Goal: Information Seeking & Learning: Learn about a topic

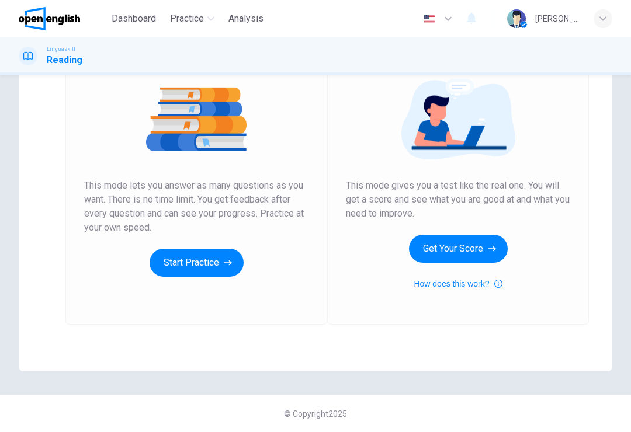
scroll to position [133, 0]
click at [436, 249] on button "Get Your Score" at bounding box center [458, 249] width 99 height 28
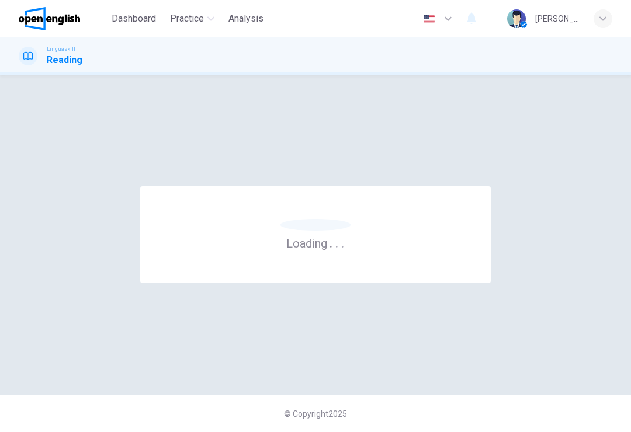
scroll to position [0, 0]
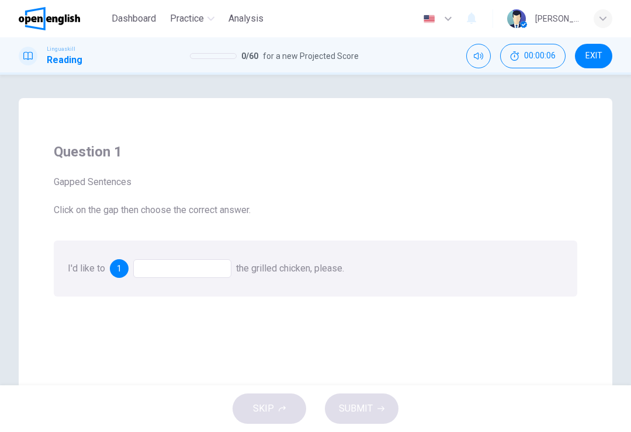
click at [206, 277] on div at bounding box center [182, 268] width 98 height 19
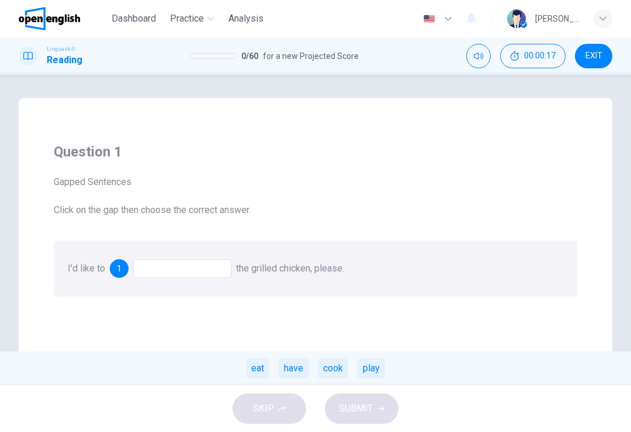
click at [262, 369] on div "eat" at bounding box center [257, 369] width 23 height 20
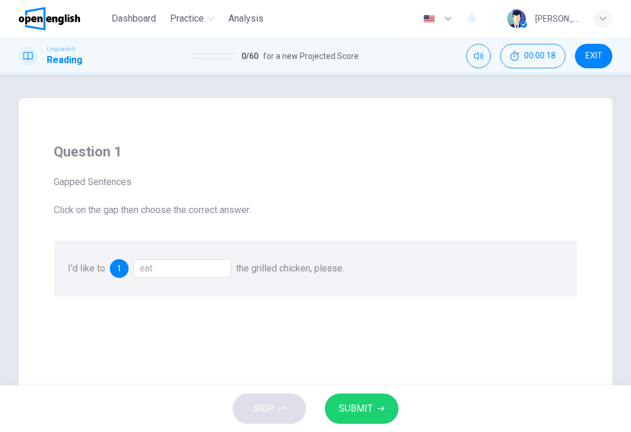
click at [369, 410] on span "SUBMIT" at bounding box center [356, 409] width 34 height 16
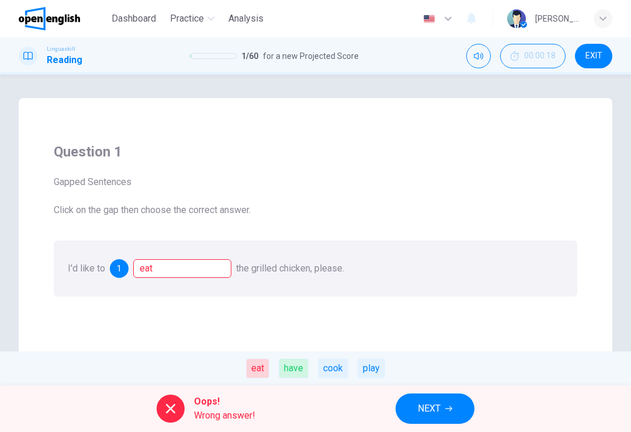
click at [296, 369] on div "have" at bounding box center [294, 369] width 30 height 20
click at [192, 273] on div "eat" at bounding box center [182, 268] width 98 height 19
click at [301, 369] on div "have" at bounding box center [294, 369] width 30 height 20
click at [431, 412] on span "NEXT" at bounding box center [429, 409] width 23 height 16
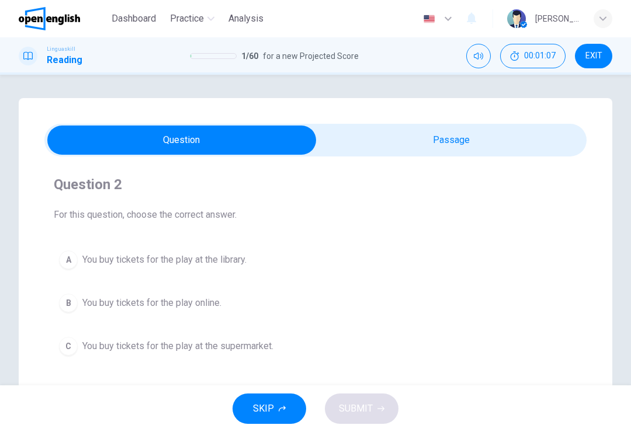
click at [217, 305] on span "You buy tickets for the play online." at bounding box center [151, 303] width 139 height 14
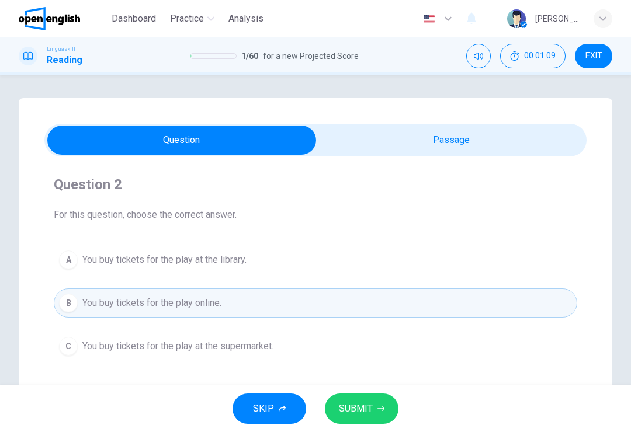
click at [373, 414] on button "SUBMIT" at bounding box center [362, 409] width 74 height 30
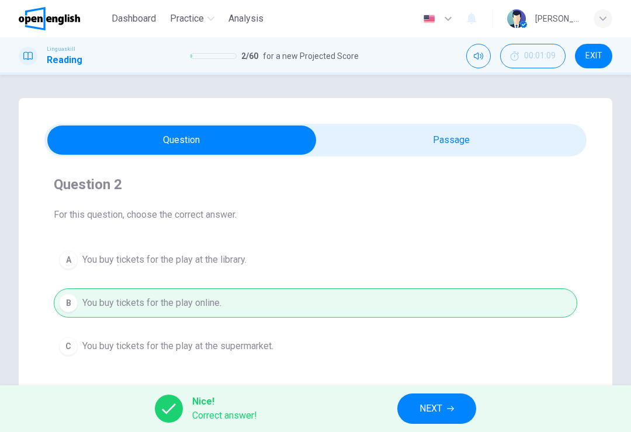
click at [452, 410] on icon "button" at bounding box center [450, 408] width 7 height 7
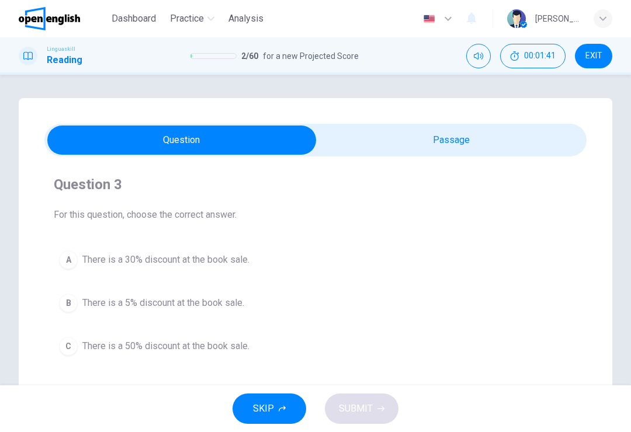
click at [230, 346] on span "There is a 50% discount at the book sale." at bounding box center [165, 346] width 167 height 14
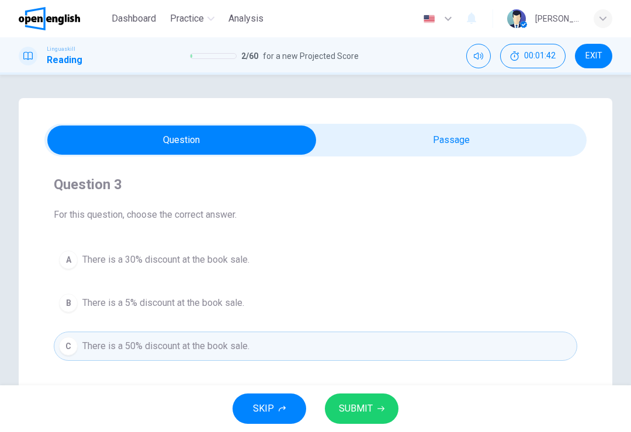
click at [357, 414] on span "SUBMIT" at bounding box center [356, 409] width 34 height 16
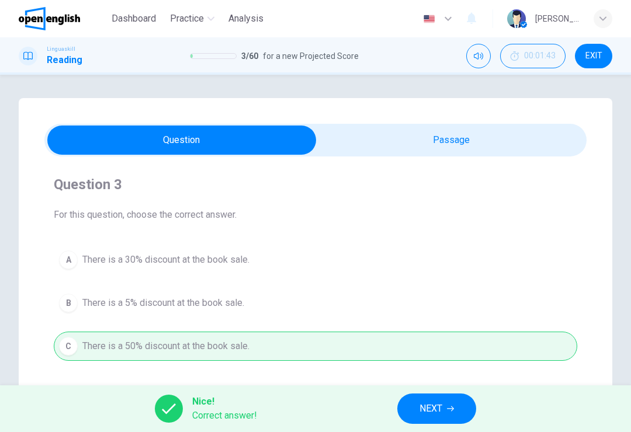
click at [427, 412] on span "NEXT" at bounding box center [430, 409] width 23 height 16
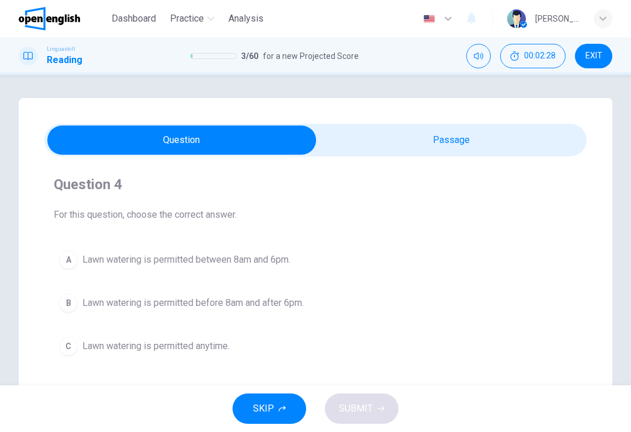
click at [303, 305] on span "Lawn watering is permitted before 8am and after 6pm." at bounding box center [192, 303] width 221 height 14
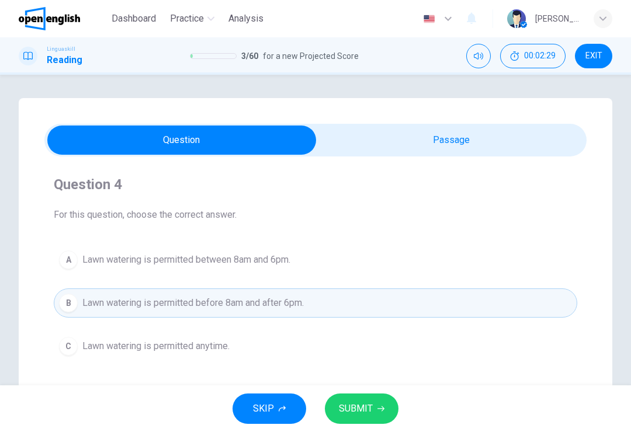
click at [352, 411] on span "SUBMIT" at bounding box center [356, 409] width 34 height 16
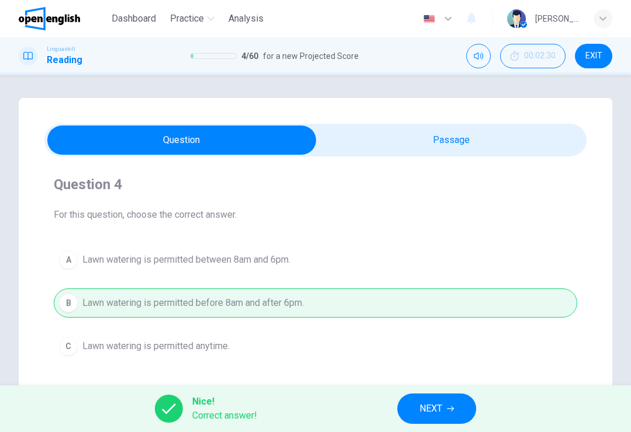
click at [433, 411] on span "NEXT" at bounding box center [430, 409] width 23 height 16
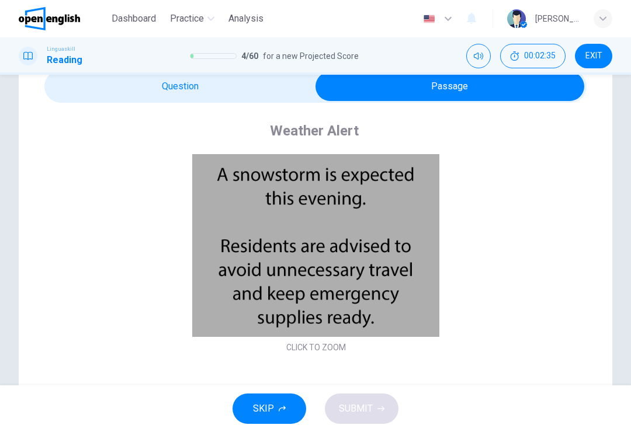
scroll to position [61, 0]
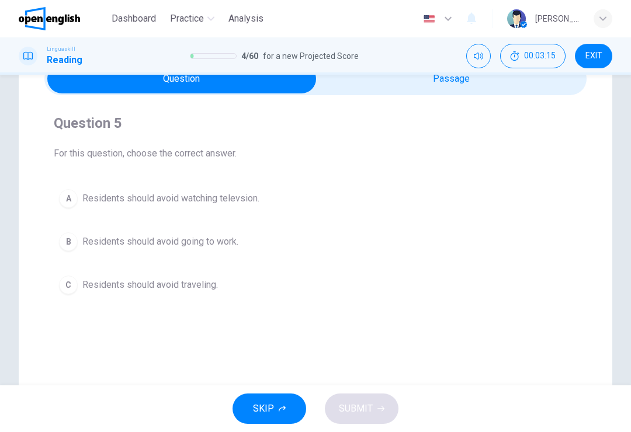
click at [175, 282] on span "Residents should avoid traveling." at bounding box center [150, 285] width 136 height 14
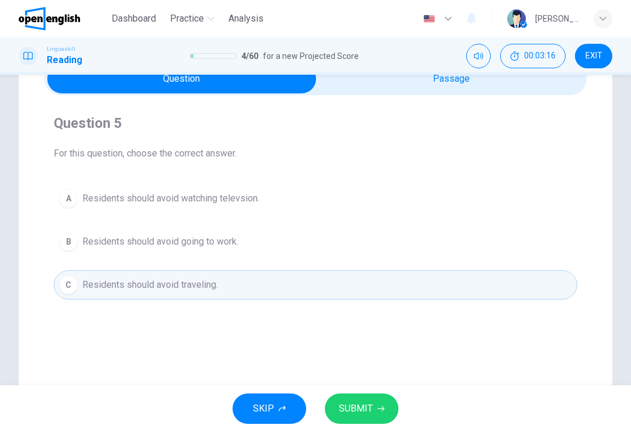
click at [363, 400] on button "SUBMIT" at bounding box center [362, 409] width 74 height 30
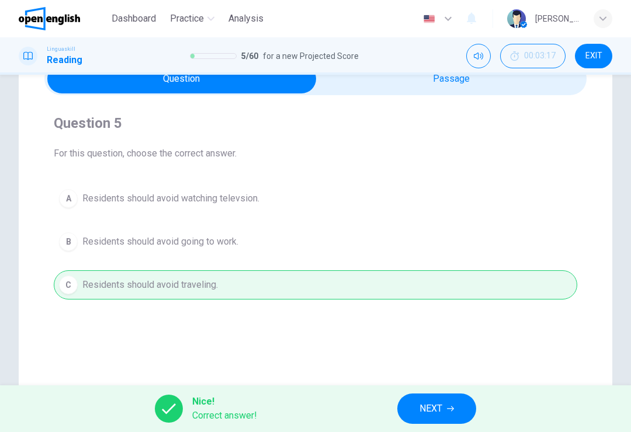
click at [441, 406] on span "NEXT" at bounding box center [430, 409] width 23 height 16
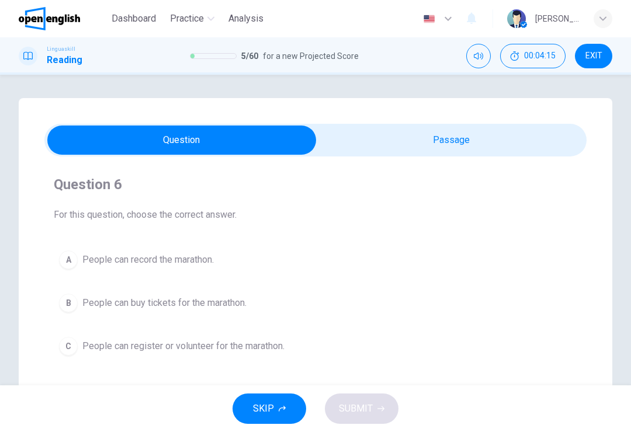
click at [209, 341] on span "People can register or volunteer for the marathon." at bounding box center [183, 346] width 202 height 14
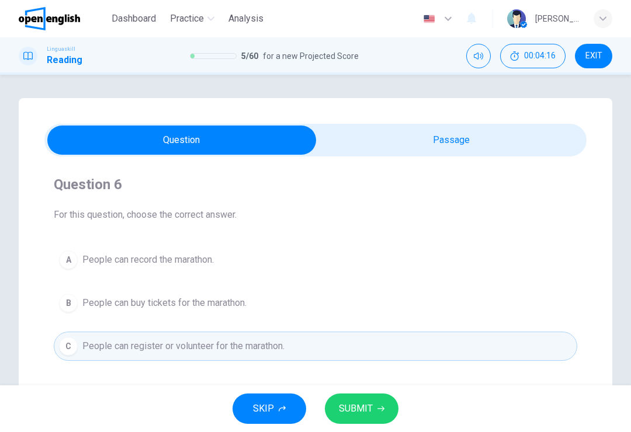
click at [376, 417] on button "SUBMIT" at bounding box center [362, 409] width 74 height 30
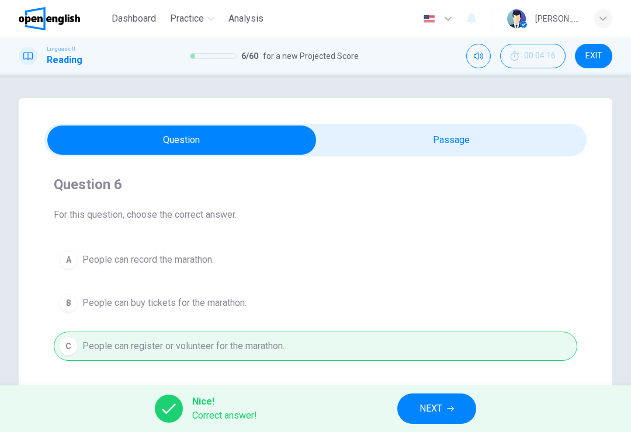
click at [443, 408] on button "NEXT" at bounding box center [436, 409] width 79 height 30
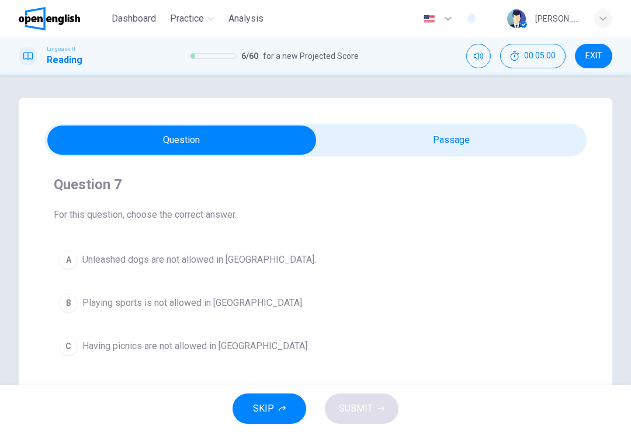
click at [241, 265] on span "Unleashed dogs are not allowed in [GEOGRAPHIC_DATA]." at bounding box center [199, 260] width 234 height 14
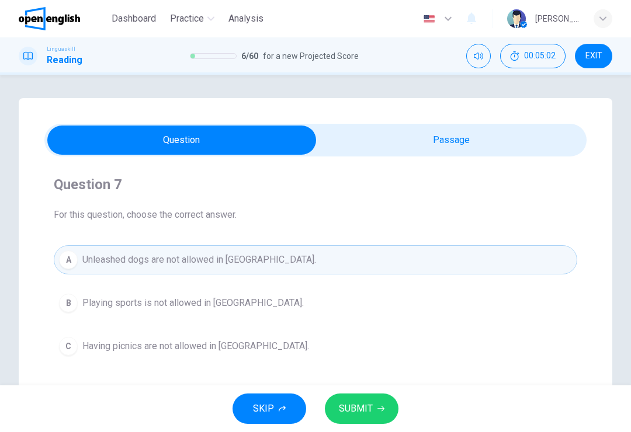
click at [356, 417] on button "SUBMIT" at bounding box center [362, 409] width 74 height 30
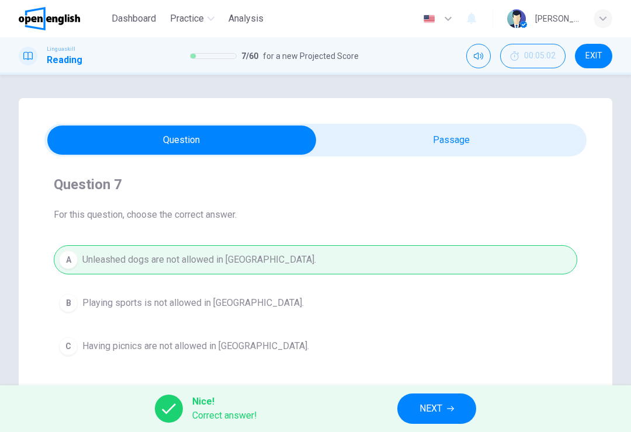
click at [432, 414] on span "NEXT" at bounding box center [430, 409] width 23 height 16
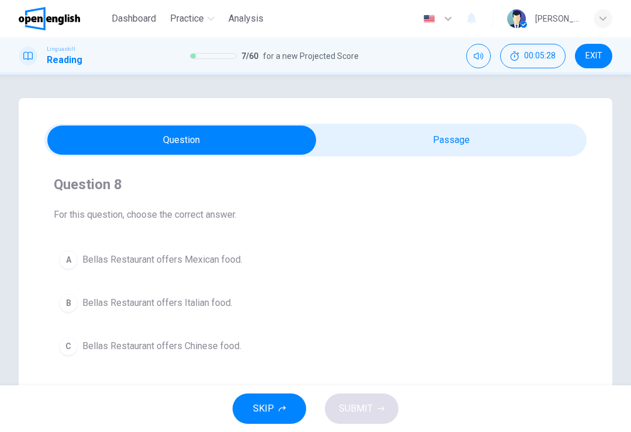
click at [189, 300] on span "Bellas Restaurant offers Italian food." at bounding box center [157, 303] width 150 height 14
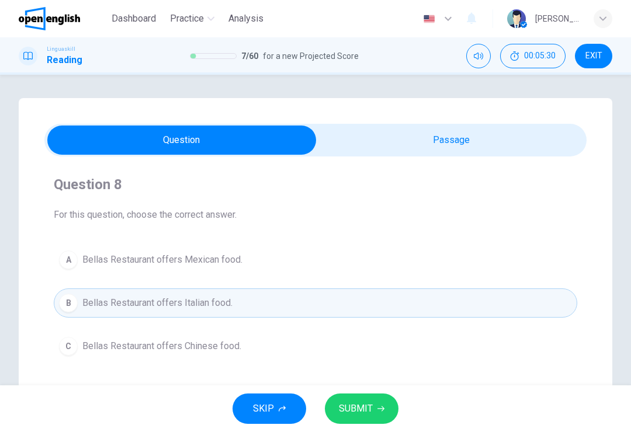
click at [354, 406] on span "SUBMIT" at bounding box center [356, 409] width 34 height 16
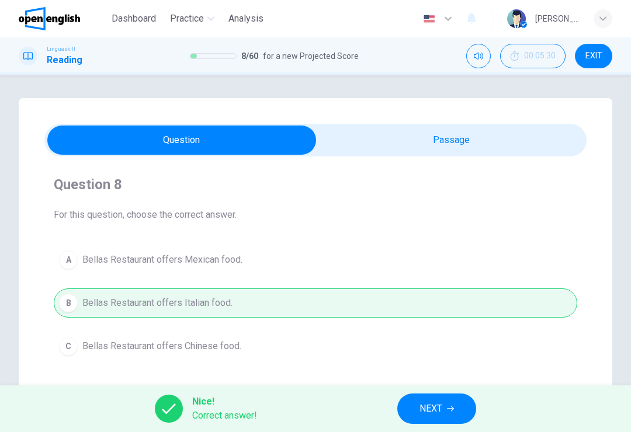
click at [419, 403] on button "NEXT" at bounding box center [436, 409] width 79 height 30
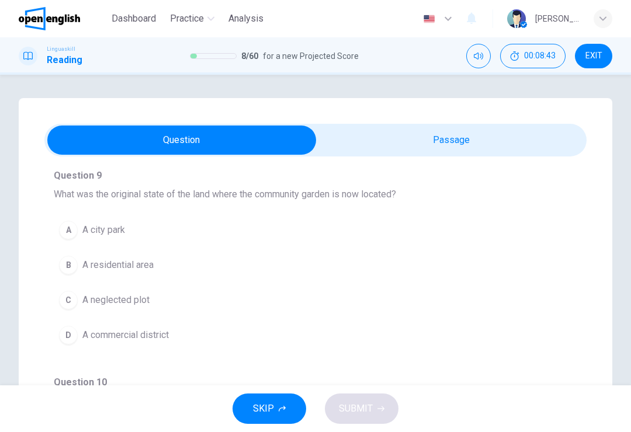
click at [78, 305] on button "C A neglected plot" at bounding box center [315, 300] width 523 height 29
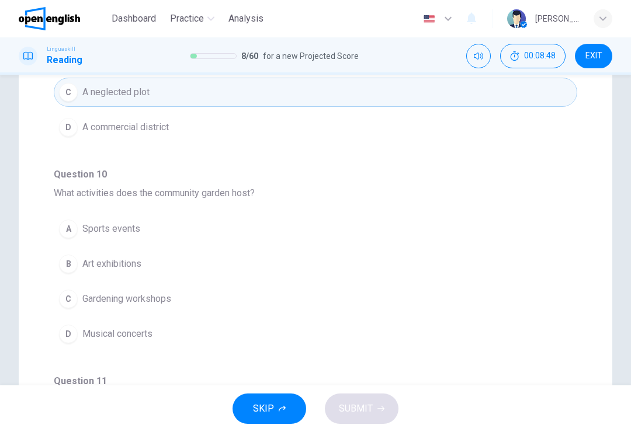
scroll to position [209, 0]
click at [196, 301] on button "C Gardening workshops" at bounding box center [315, 298] width 523 height 29
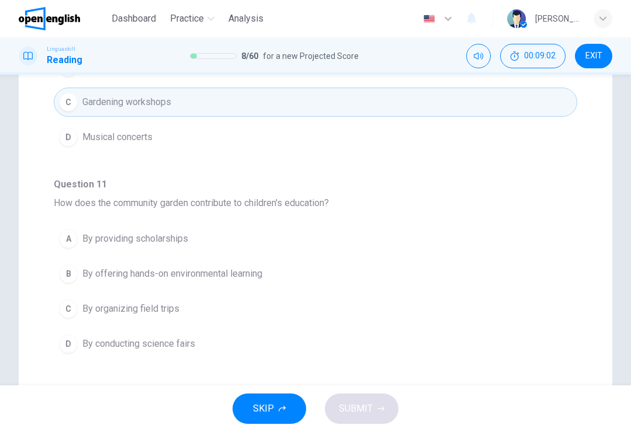
scroll to position [273, 0]
click at [269, 275] on button "B By offering hands-on environmental learning" at bounding box center [315, 273] width 523 height 29
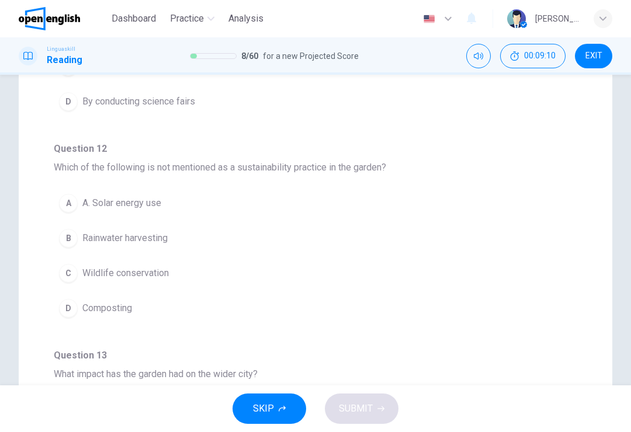
scroll to position [516, 0]
click at [285, 279] on button "C Wildlife conservation" at bounding box center [315, 272] width 523 height 29
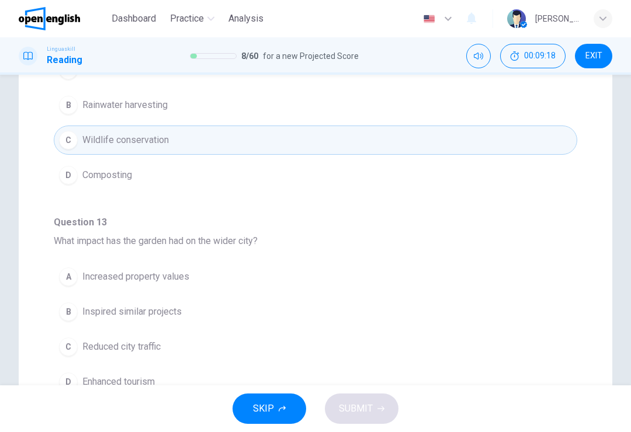
scroll to position [649, 0]
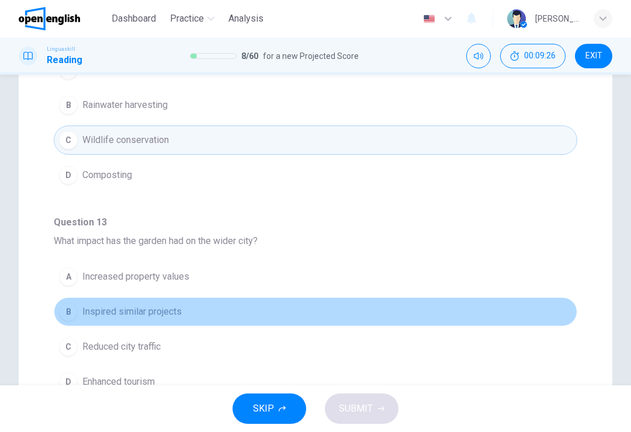
click at [261, 311] on button "B Inspired similar projects" at bounding box center [315, 311] width 523 height 29
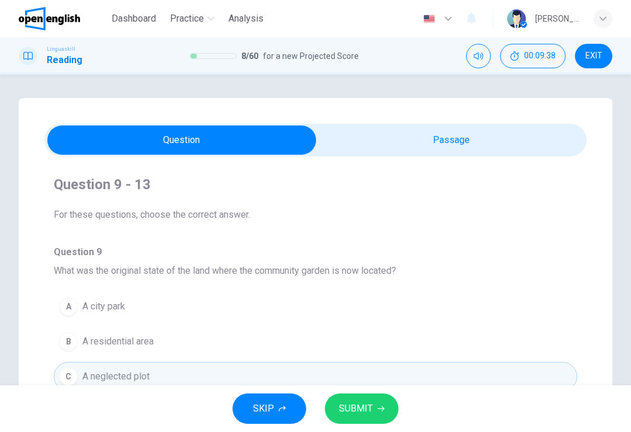
scroll to position [0, 0]
click at [360, 400] on button "SUBMIT" at bounding box center [362, 409] width 74 height 30
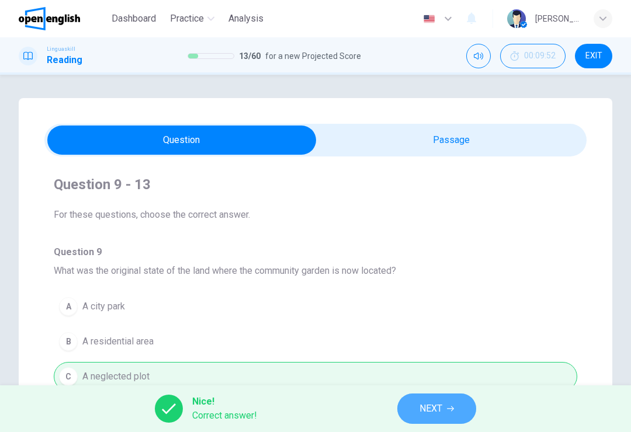
click at [443, 405] on button "NEXT" at bounding box center [436, 409] width 79 height 30
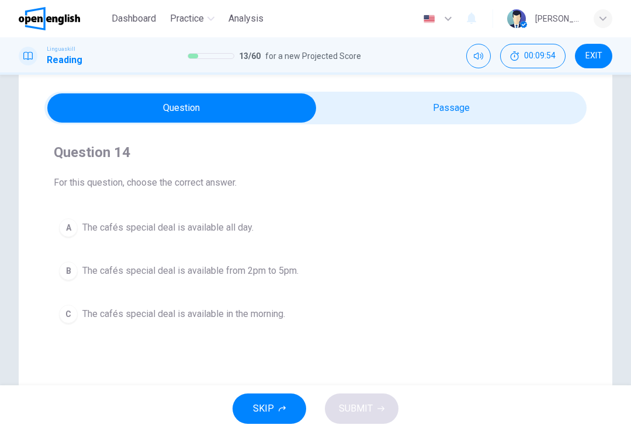
scroll to position [36, 0]
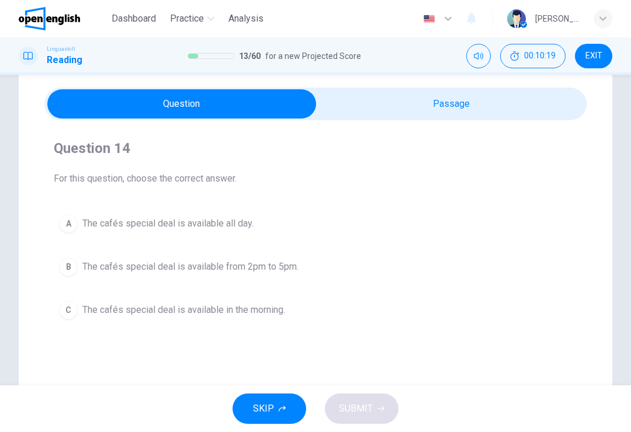
click at [262, 270] on span "The cafés special deal is available from 2pm to 5pm." at bounding box center [190, 267] width 216 height 14
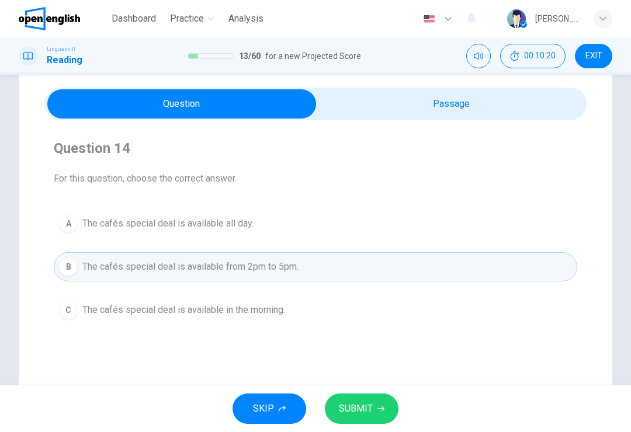
click at [366, 405] on span "SUBMIT" at bounding box center [356, 409] width 34 height 16
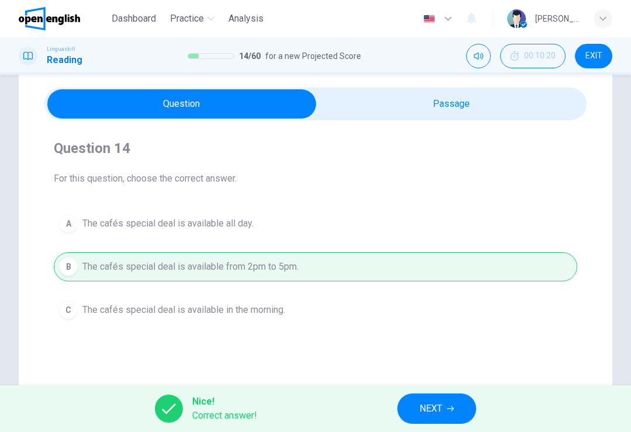
click at [442, 407] on span "NEXT" at bounding box center [430, 409] width 23 height 16
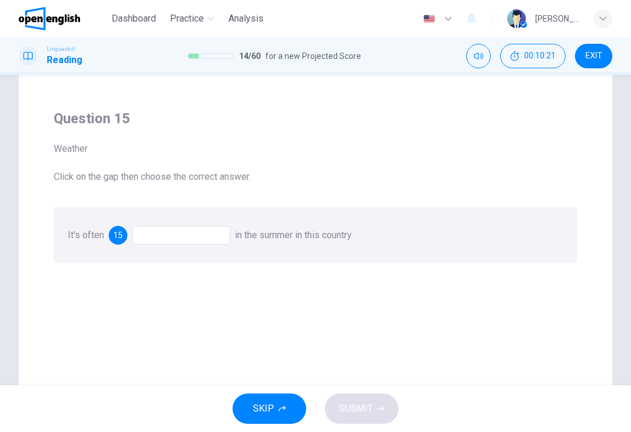
scroll to position [48, 0]
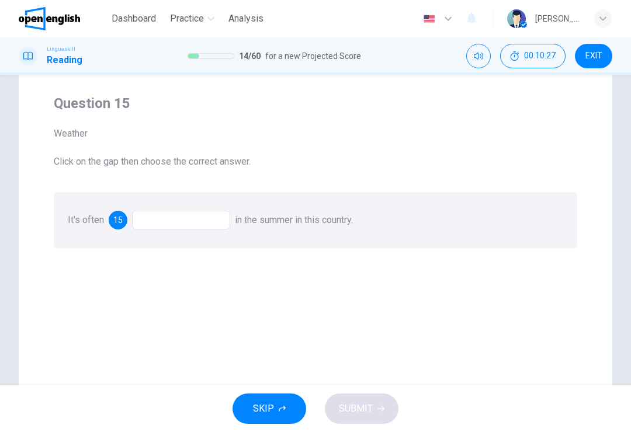
click at [117, 223] on span "15" at bounding box center [117, 220] width 9 height 8
click at [197, 219] on div at bounding box center [181, 220] width 98 height 19
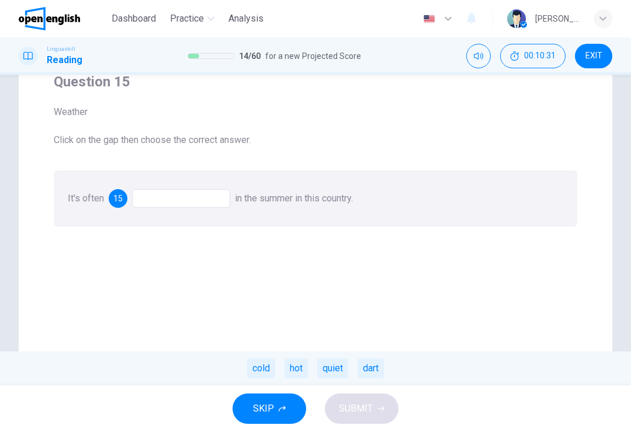
scroll to position [79, 0]
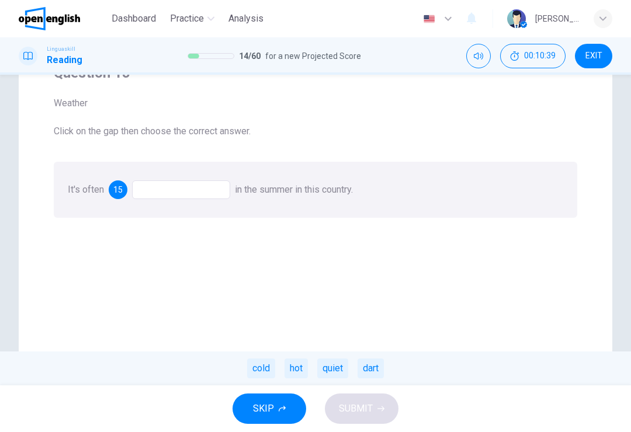
click at [302, 361] on div "hot" at bounding box center [296, 369] width 23 height 20
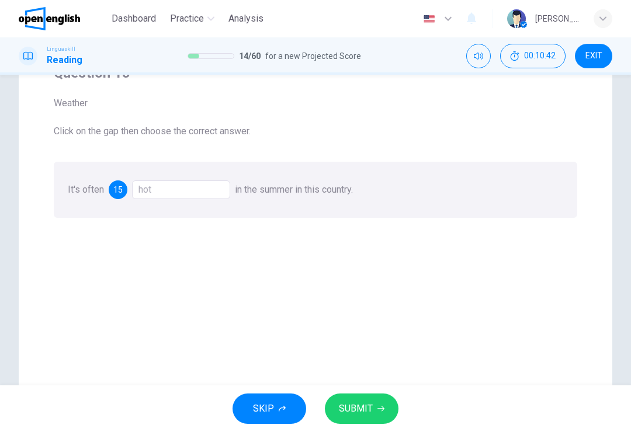
click at [370, 408] on span "SUBMIT" at bounding box center [356, 409] width 34 height 16
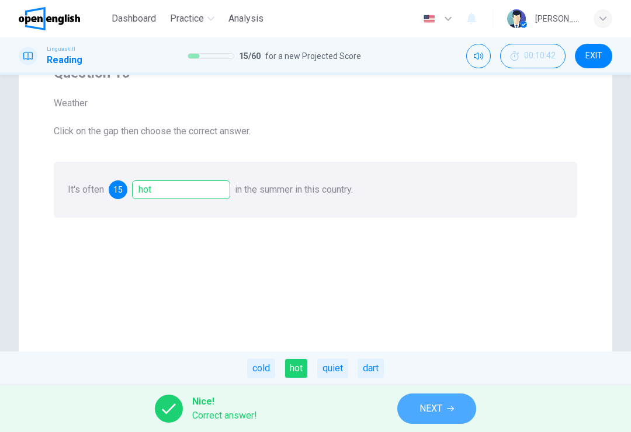
click at [448, 410] on icon "button" at bounding box center [450, 408] width 7 height 7
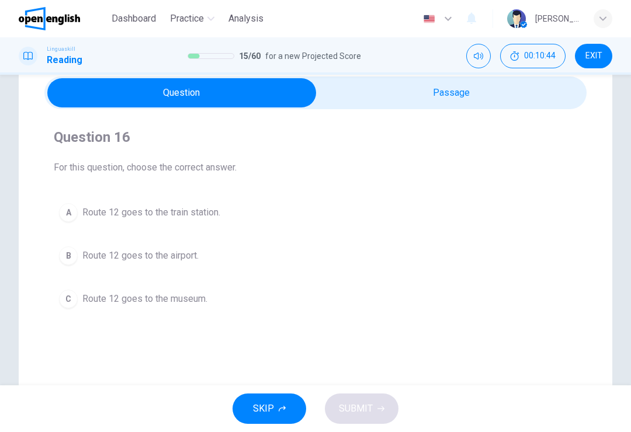
scroll to position [48, 0]
click at [204, 262] on button "B Route 12 goes to the airport." at bounding box center [315, 255] width 523 height 29
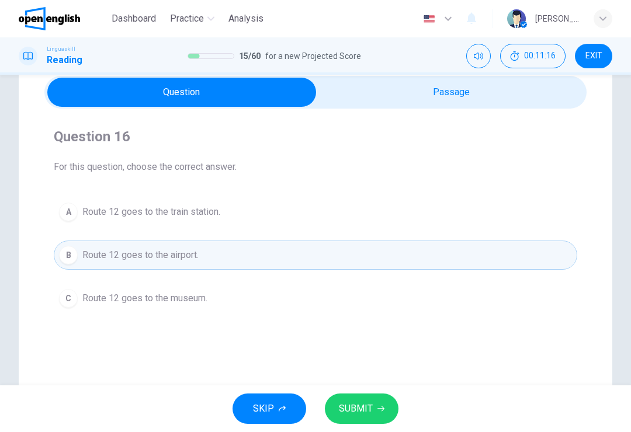
click at [380, 400] on button "SUBMIT" at bounding box center [362, 409] width 74 height 30
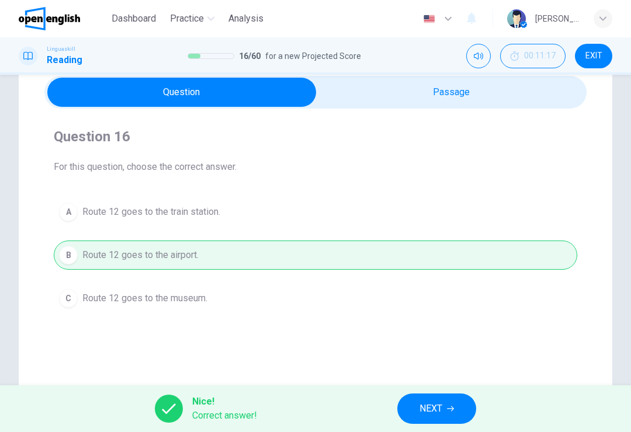
click at [445, 405] on button "NEXT" at bounding box center [436, 409] width 79 height 30
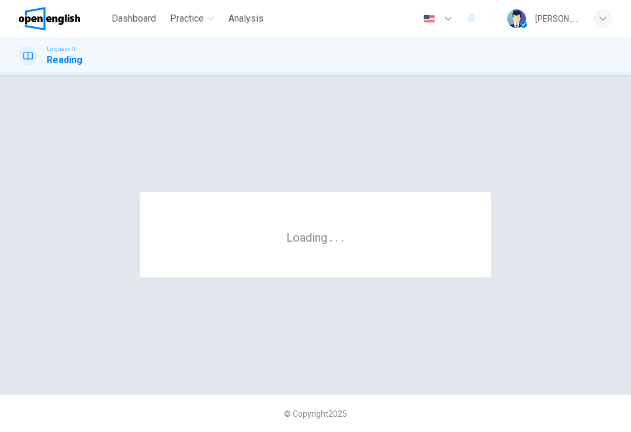
scroll to position [0, 0]
